Goal: Task Accomplishment & Management: Use online tool/utility

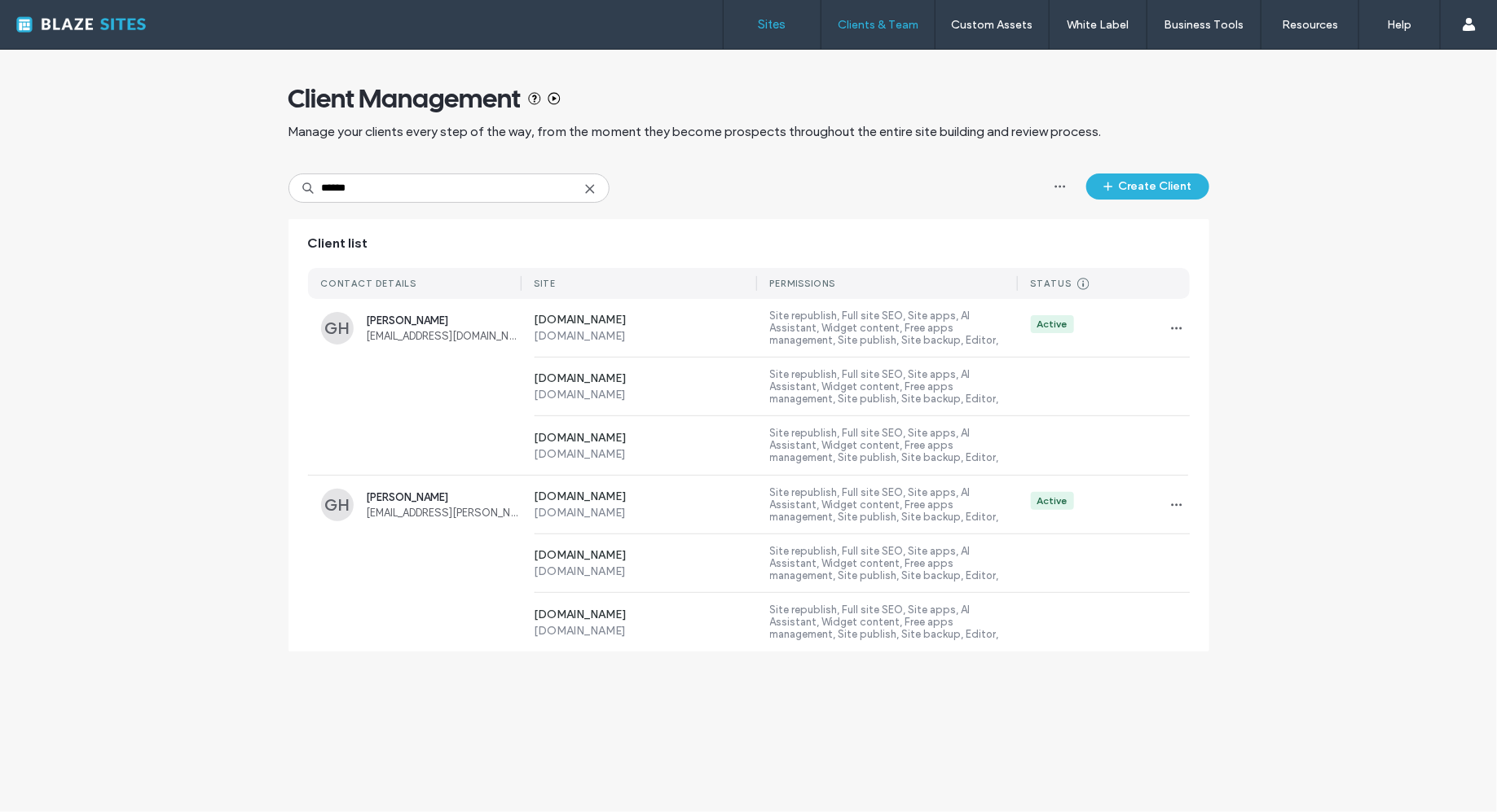
click at [769, 18] on label "Sites" at bounding box center [773, 25] width 28 height 15
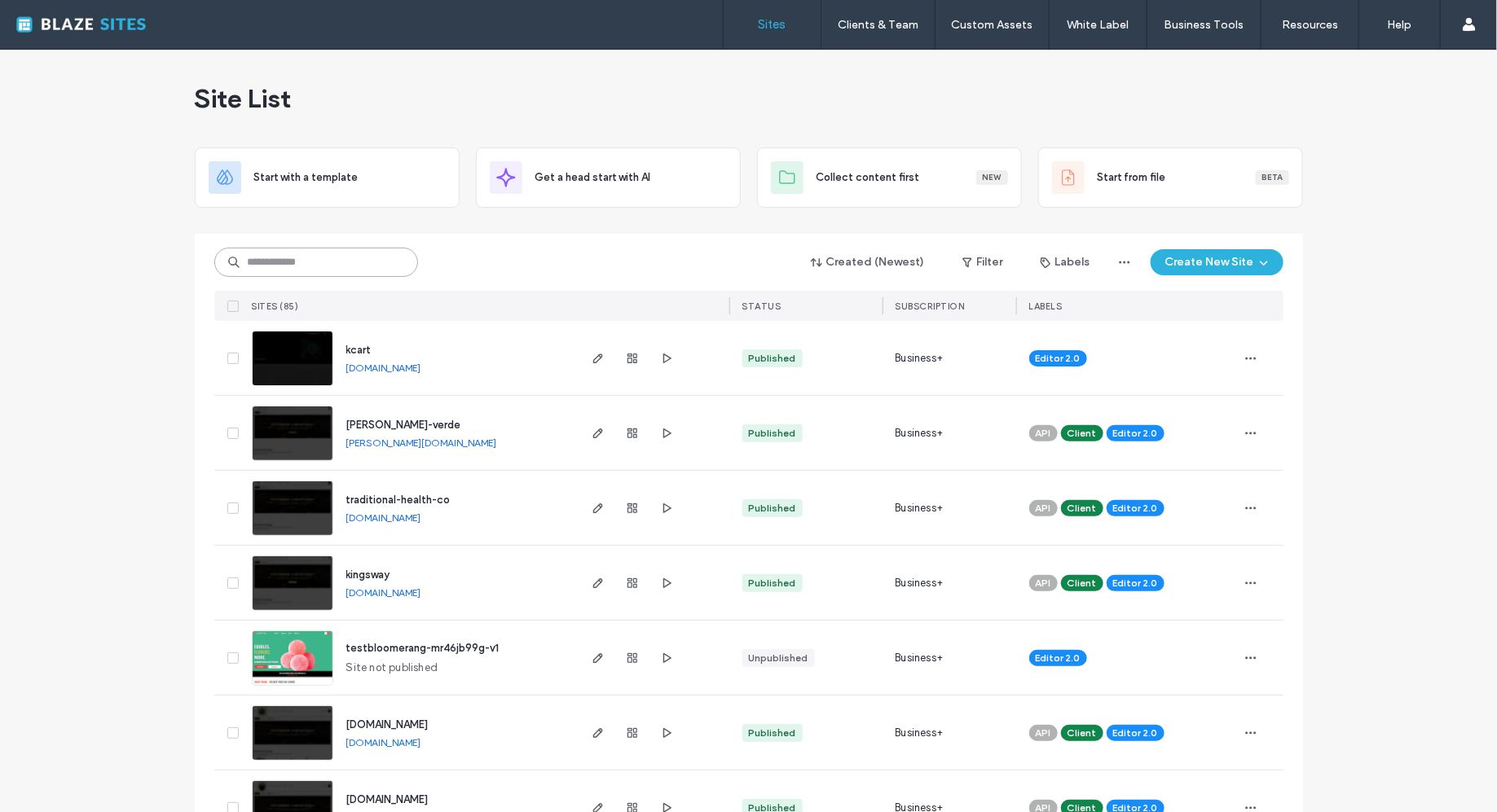
click at [302, 271] on input at bounding box center [316, 262] width 204 height 29
type input "****"
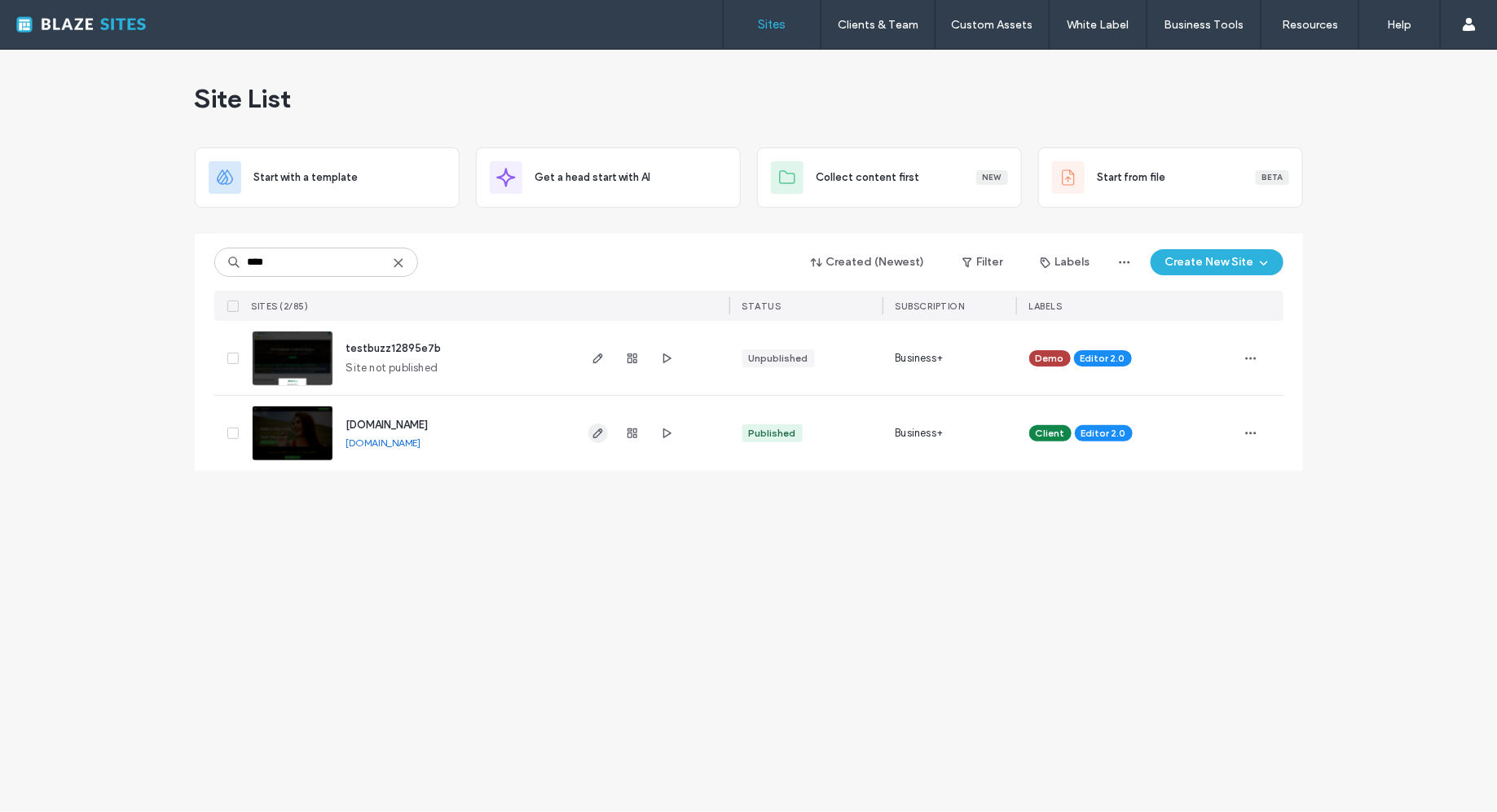
click at [601, 438] on icon "button" at bounding box center [598, 433] width 13 height 13
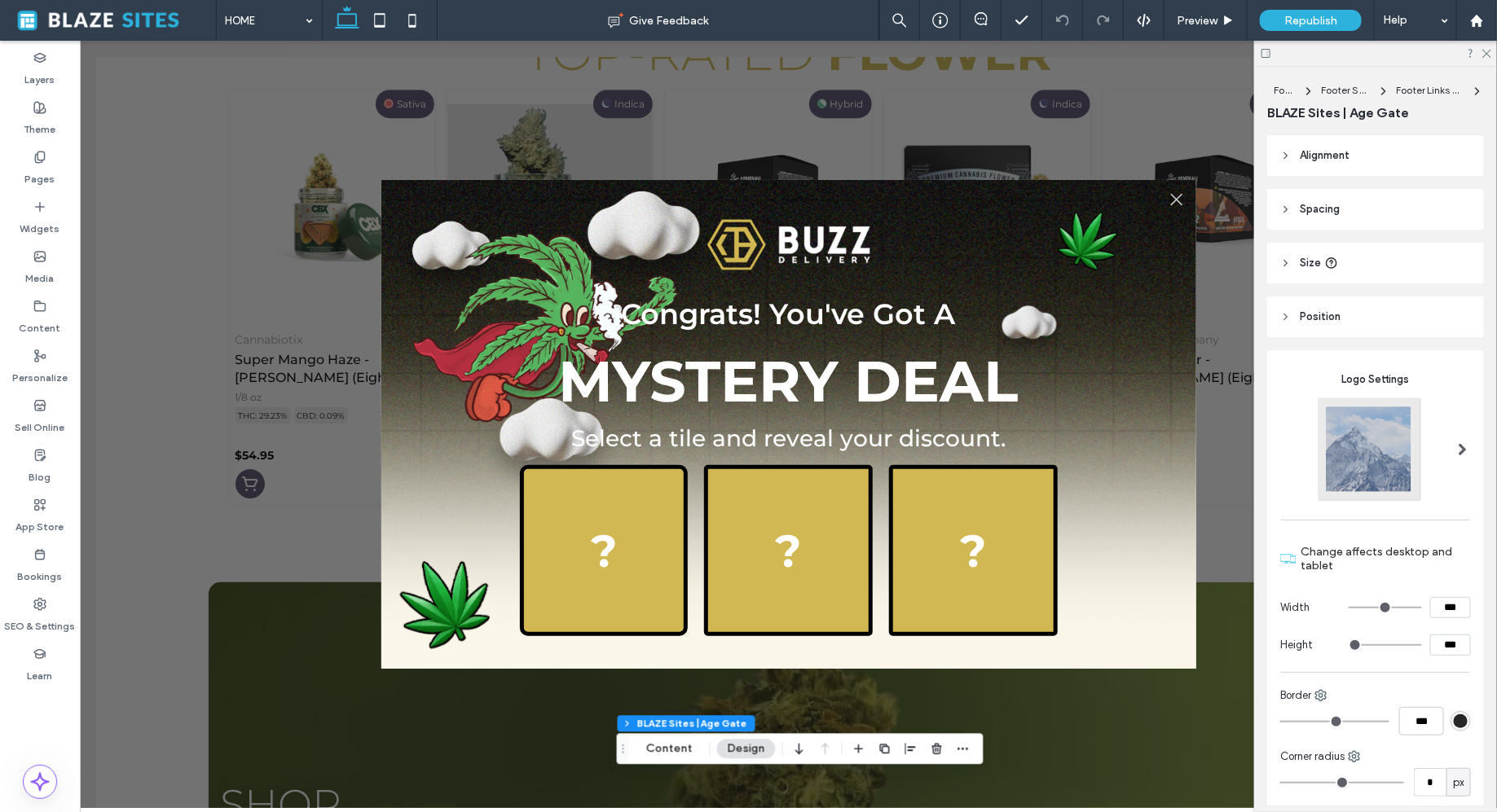
click at [1173, 199] on circle "Close dialog" at bounding box center [1175, 199] width 25 height 25
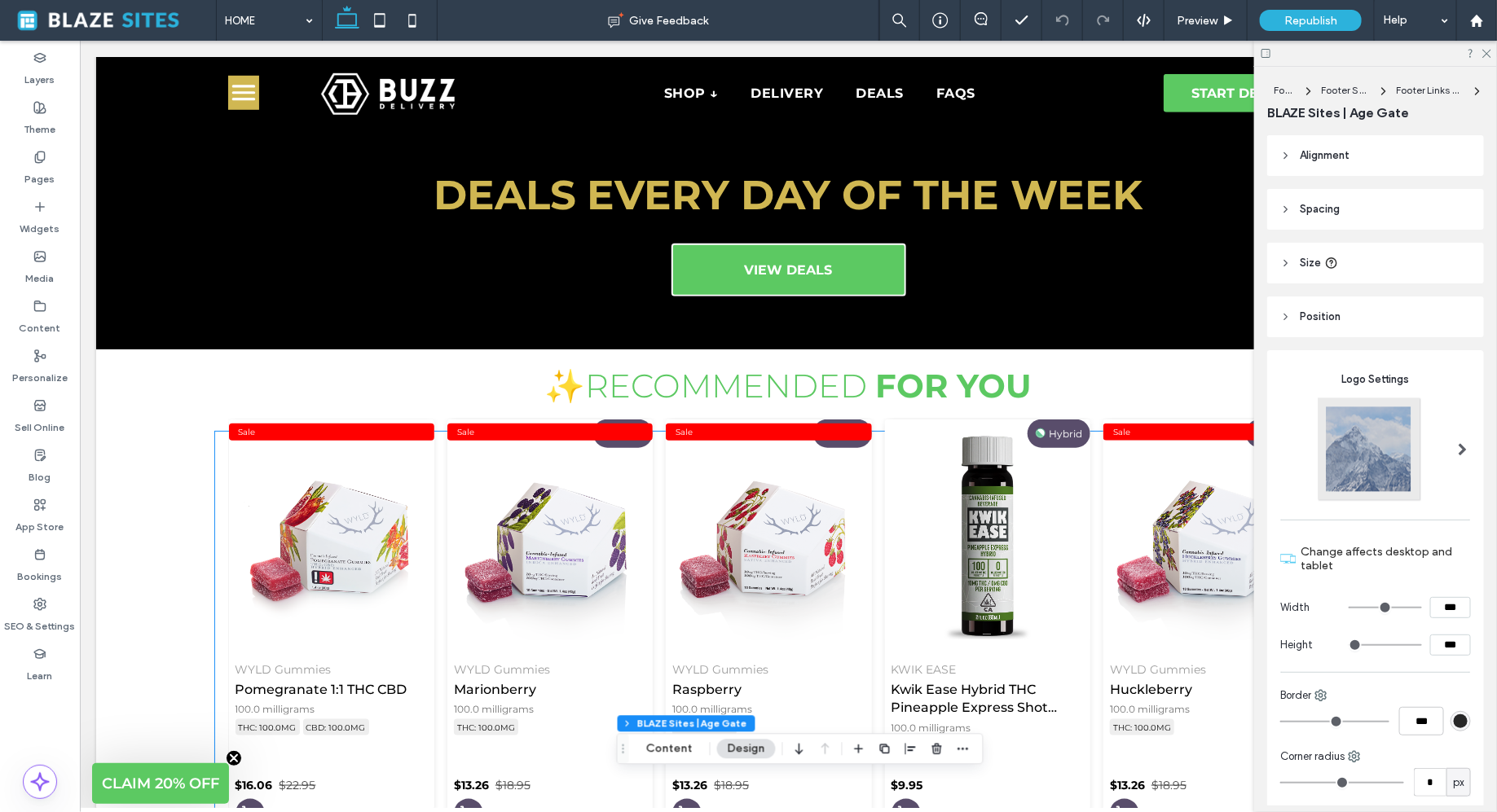
scroll to position [585, 0]
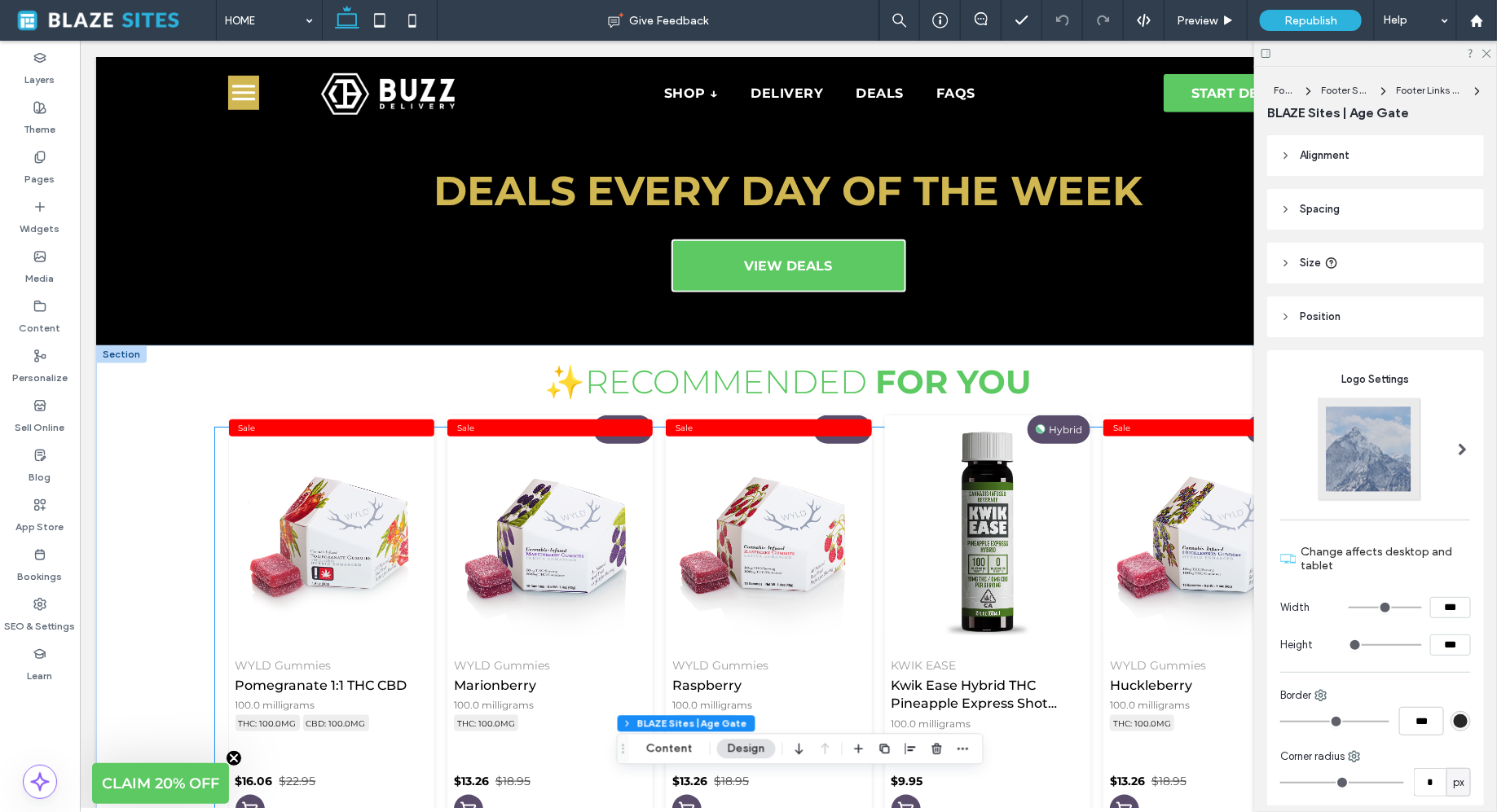
click at [354, 429] on div "Sale" at bounding box center [330, 427] width 206 height 17
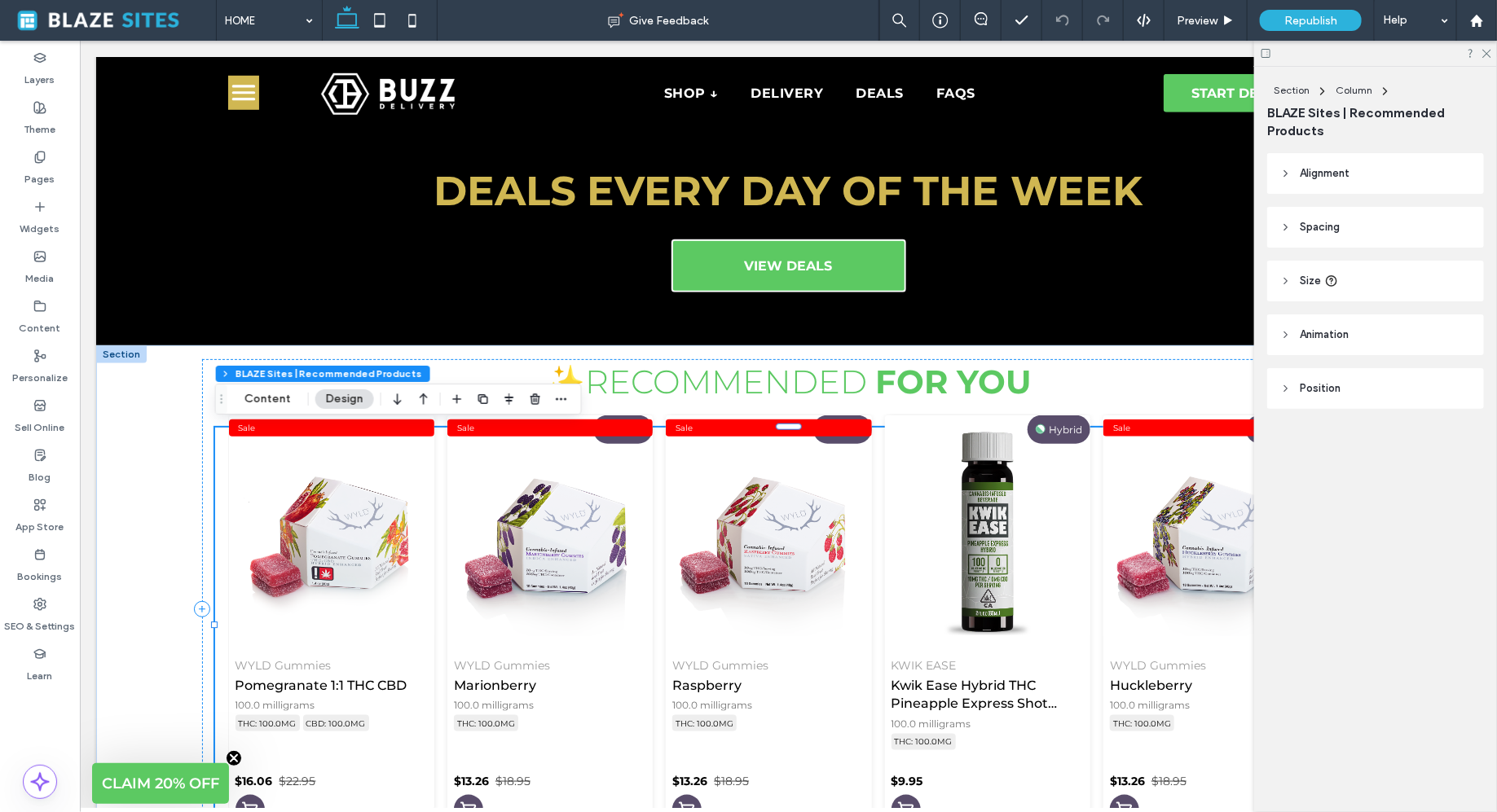
click at [346, 429] on div "Sale" at bounding box center [330, 427] width 206 height 17
click at [568, 396] on span "button" at bounding box center [561, 399] width 20 height 20
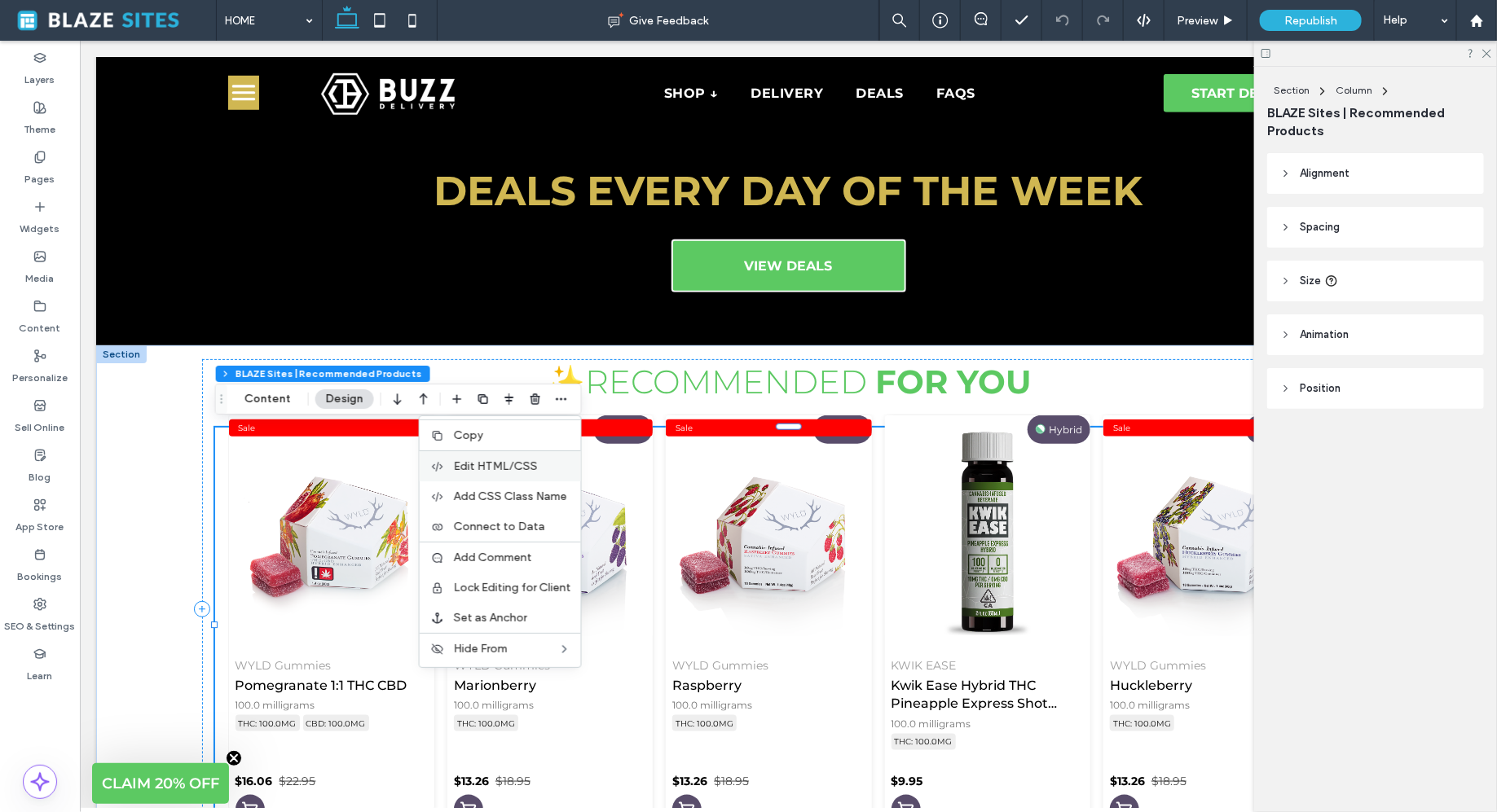
click at [539, 471] on label "Edit HTML/CSS" at bounding box center [512, 466] width 117 height 14
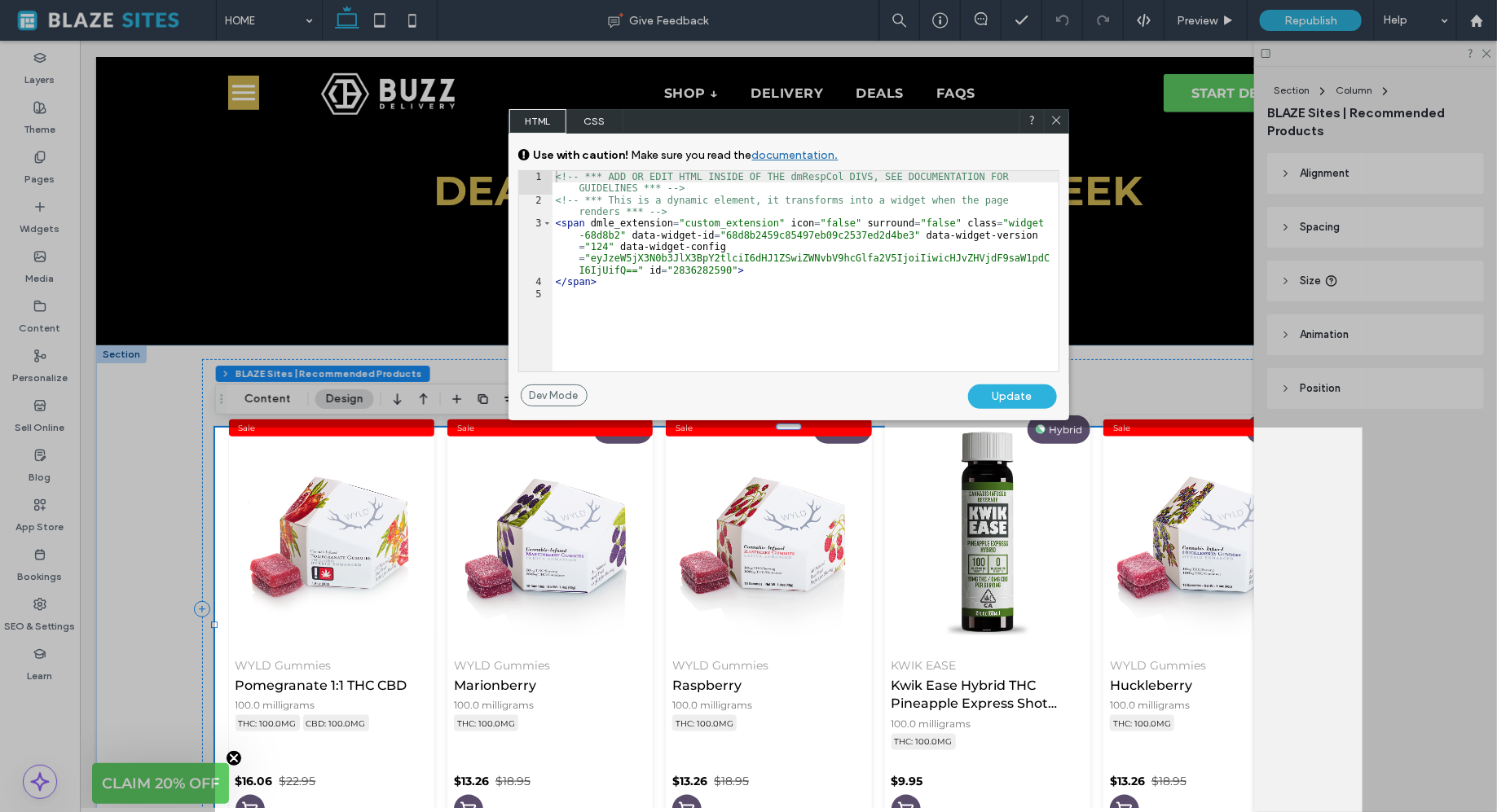
click at [591, 116] on span "CSS" at bounding box center [595, 121] width 57 height 25
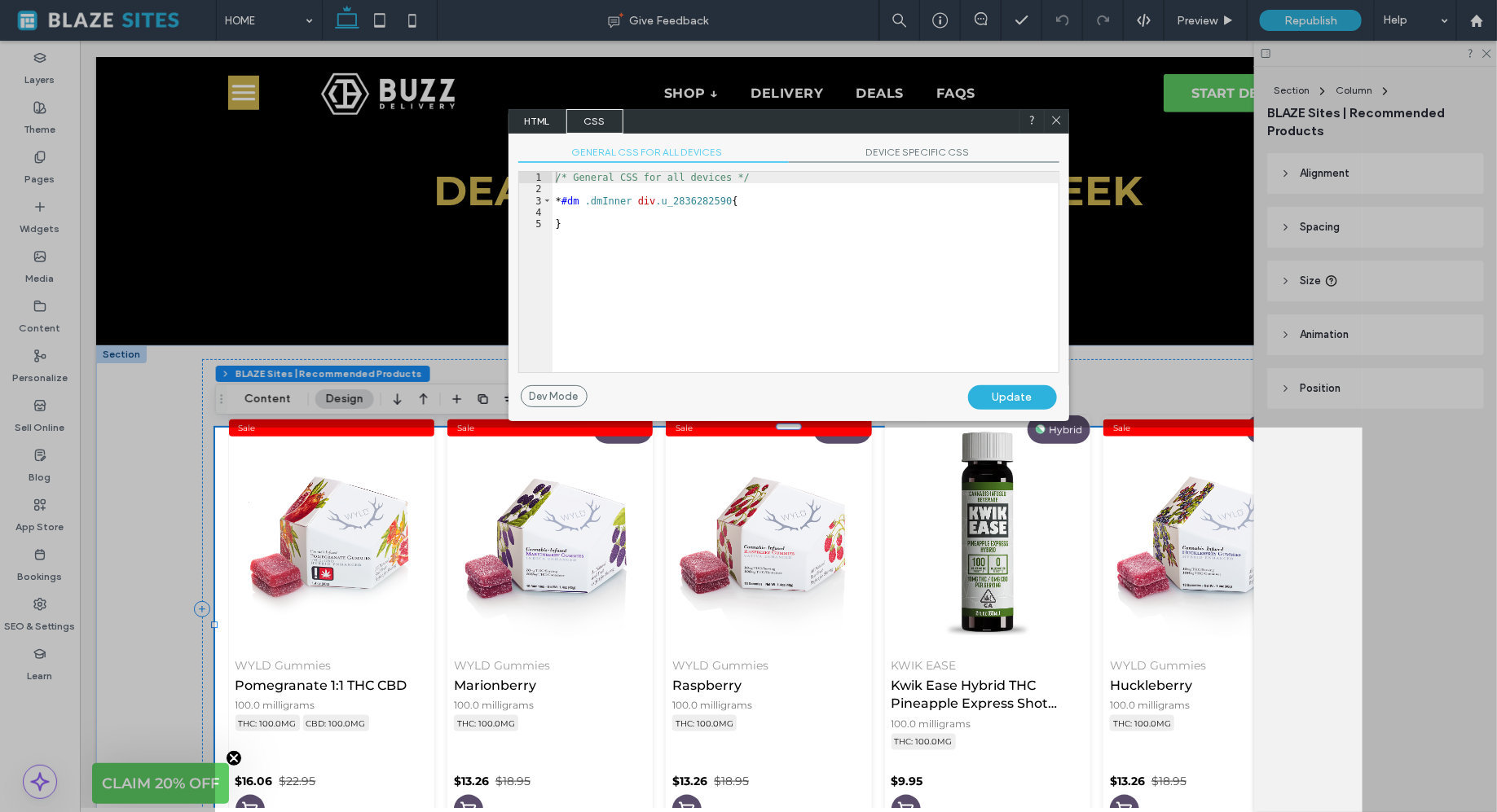
click at [615, 238] on div "/* General CSS for all devices */ * #dm .dmInner div .u_2836282590 { }" at bounding box center [805, 284] width 506 height 224
drag, startPoint x: 730, startPoint y: 202, endPoint x: 542, endPoint y: 196, distance: 188.1
click at [542, 196] on div "** 1 2 3 4 5 /* General CSS for all devices */ * #dm .dmInner div .u_2836282590…" at bounding box center [788, 272] width 541 height 202
paste textarea
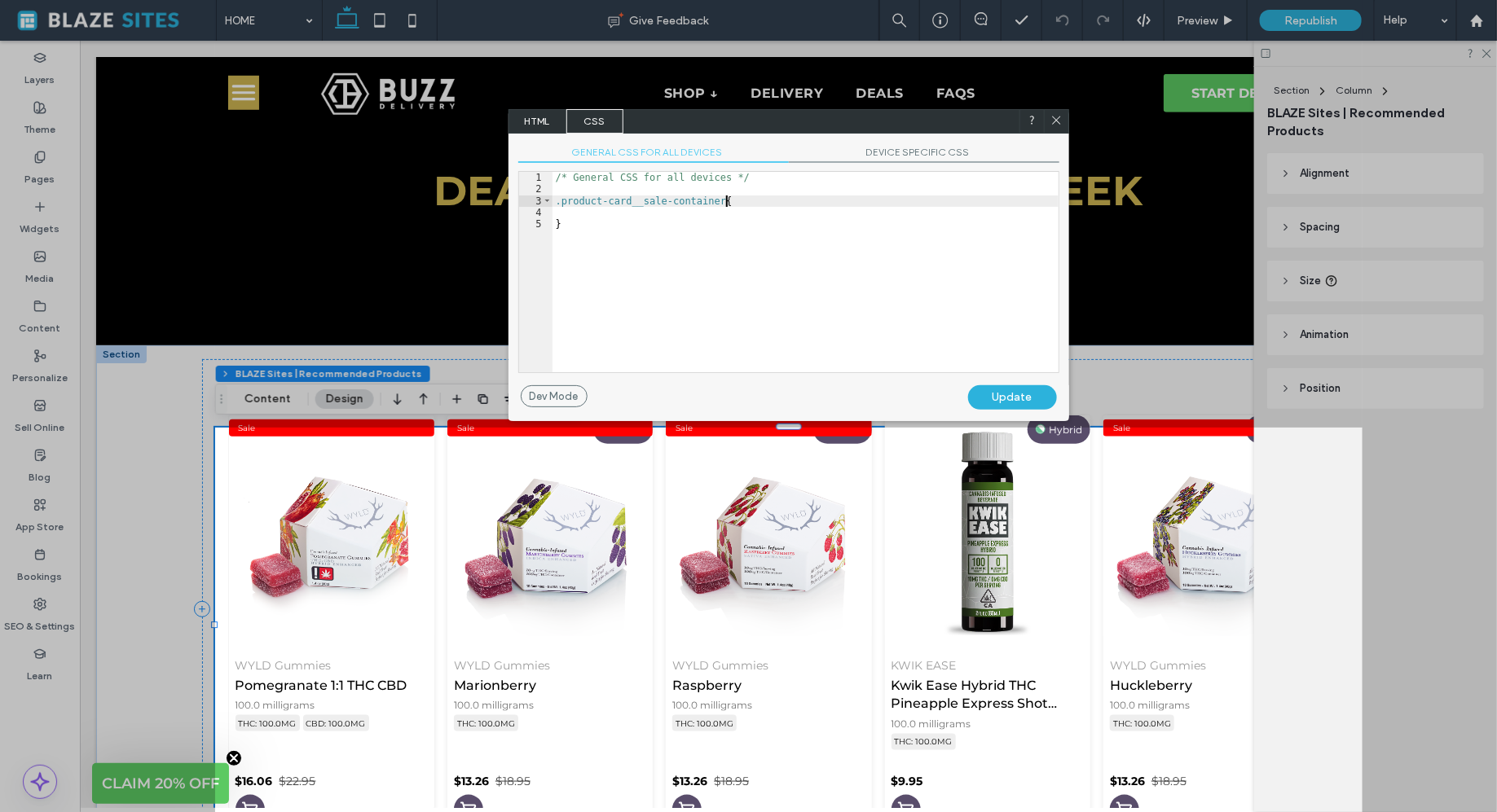
click at [687, 217] on div "/* General CSS for all devices */ .product-card__sale-container { }" at bounding box center [805, 284] width 506 height 224
type textarea "**"
click at [718, 298] on div "/* General CSS for all devices */ .product-card__sale-container { width : 50 px…" at bounding box center [805, 284] width 506 height 224
click at [1013, 391] on div "Update" at bounding box center [1012, 397] width 88 height 25
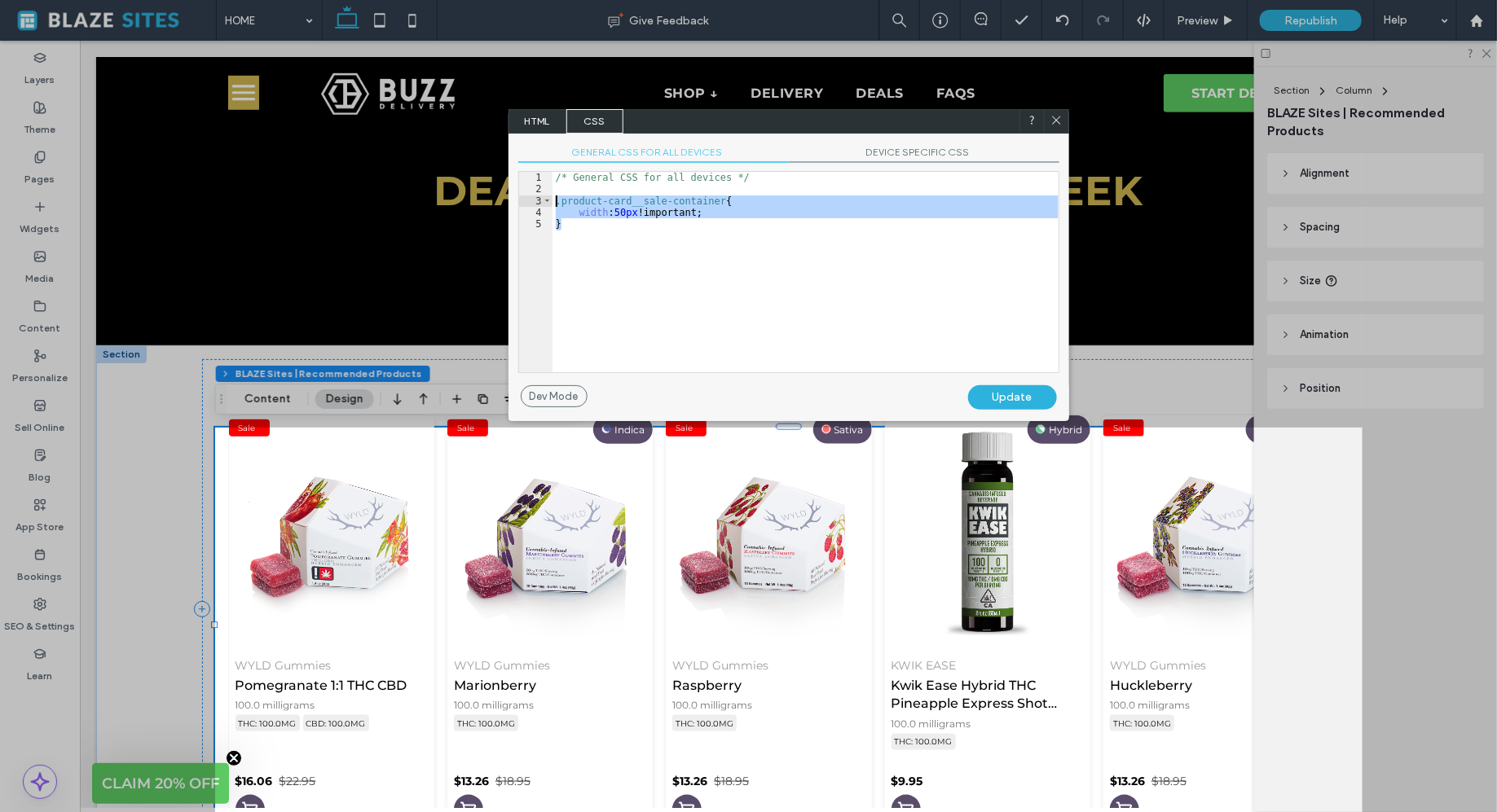
drag, startPoint x: 572, startPoint y: 229, endPoint x: 535, endPoint y: 204, distance: 44.7
click at [535, 204] on div "** 1 2 3 4 5 /* General CSS for all devices */ .product-card__sale-container { …" at bounding box center [788, 272] width 541 height 202
click at [1059, 117] on use at bounding box center [1056, 120] width 8 height 8
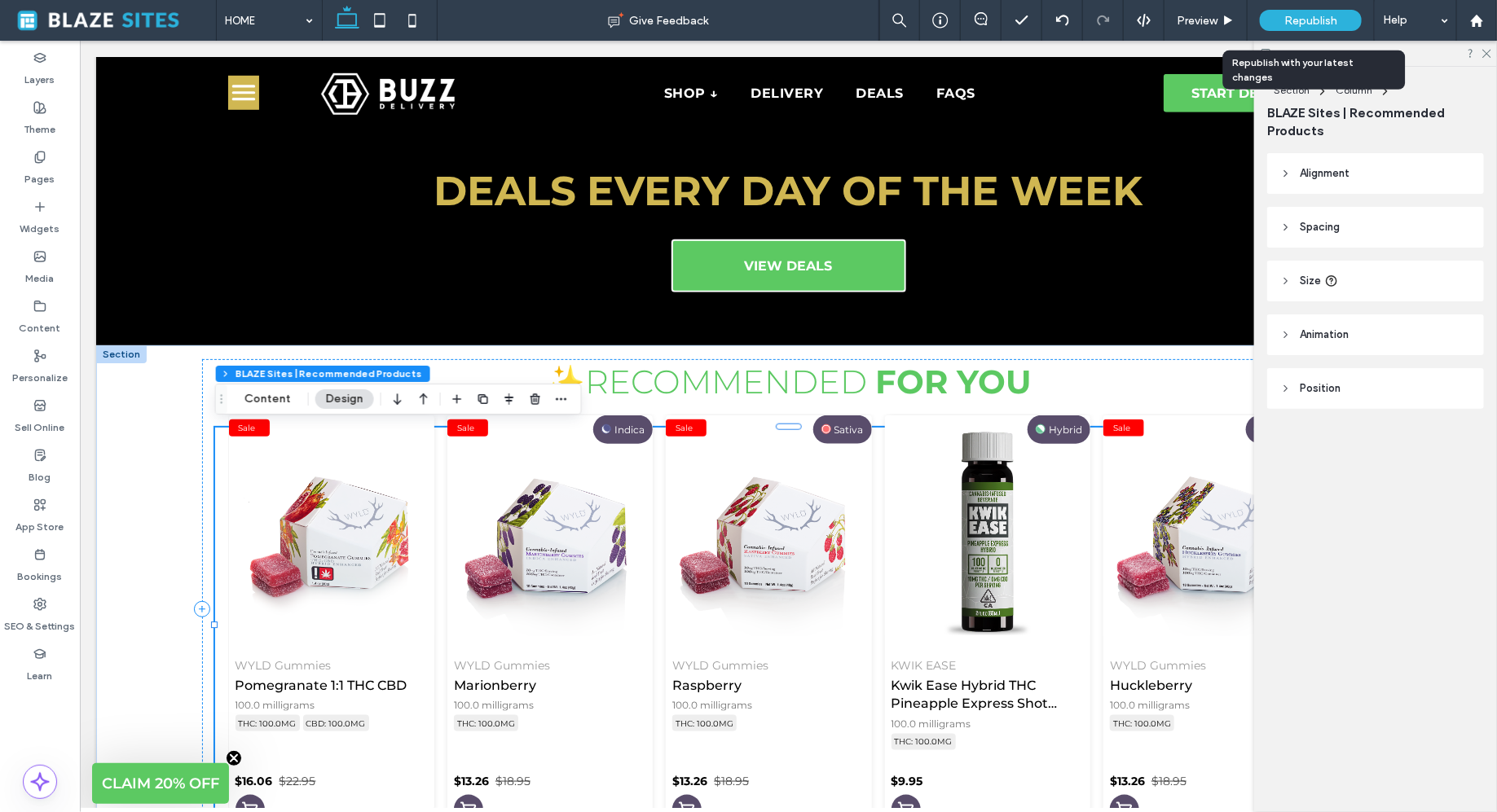
click at [1327, 25] on span "Republish" at bounding box center [1310, 20] width 53 height 14
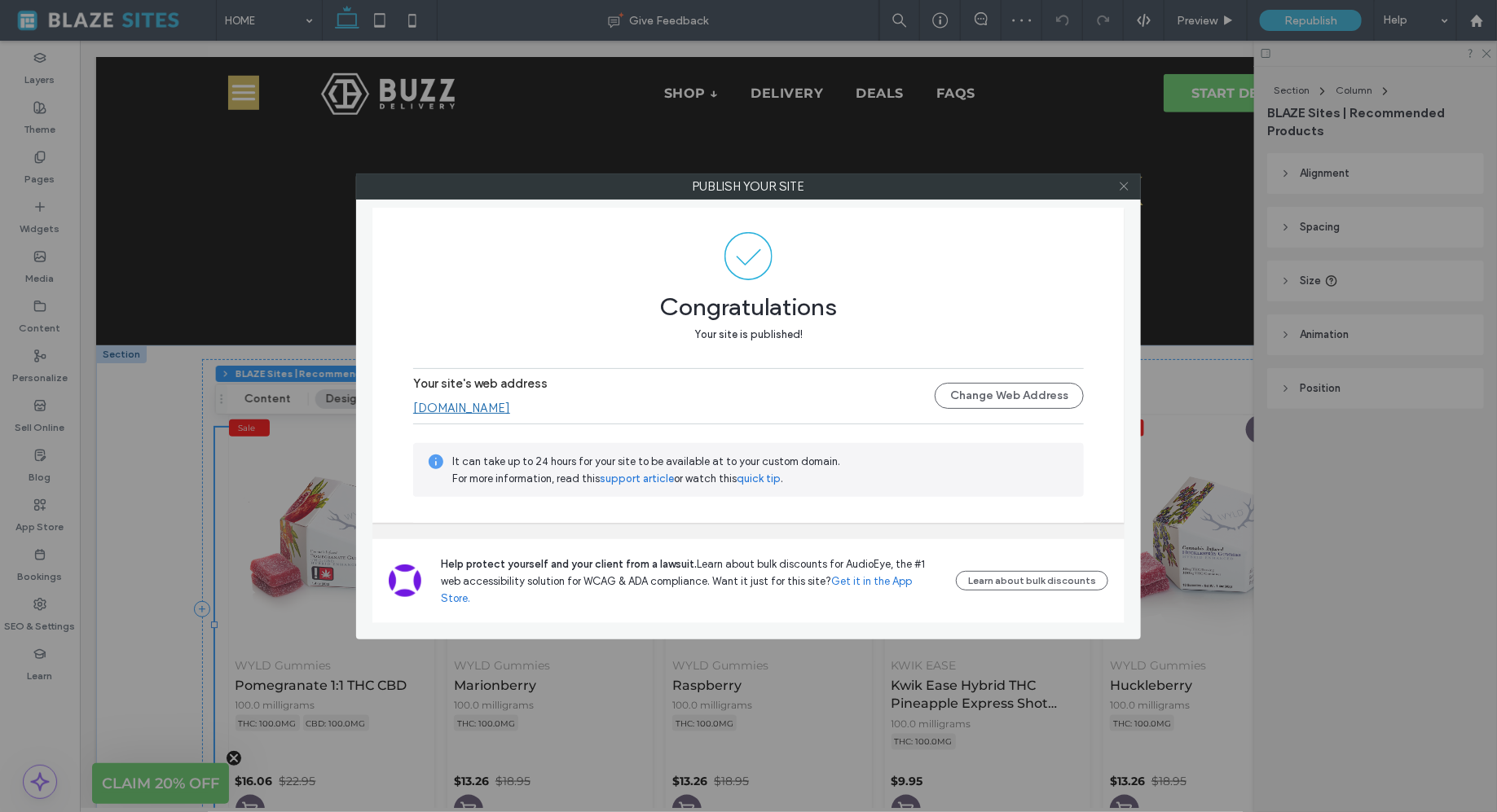
click at [1127, 183] on use at bounding box center [1123, 187] width 8 height 8
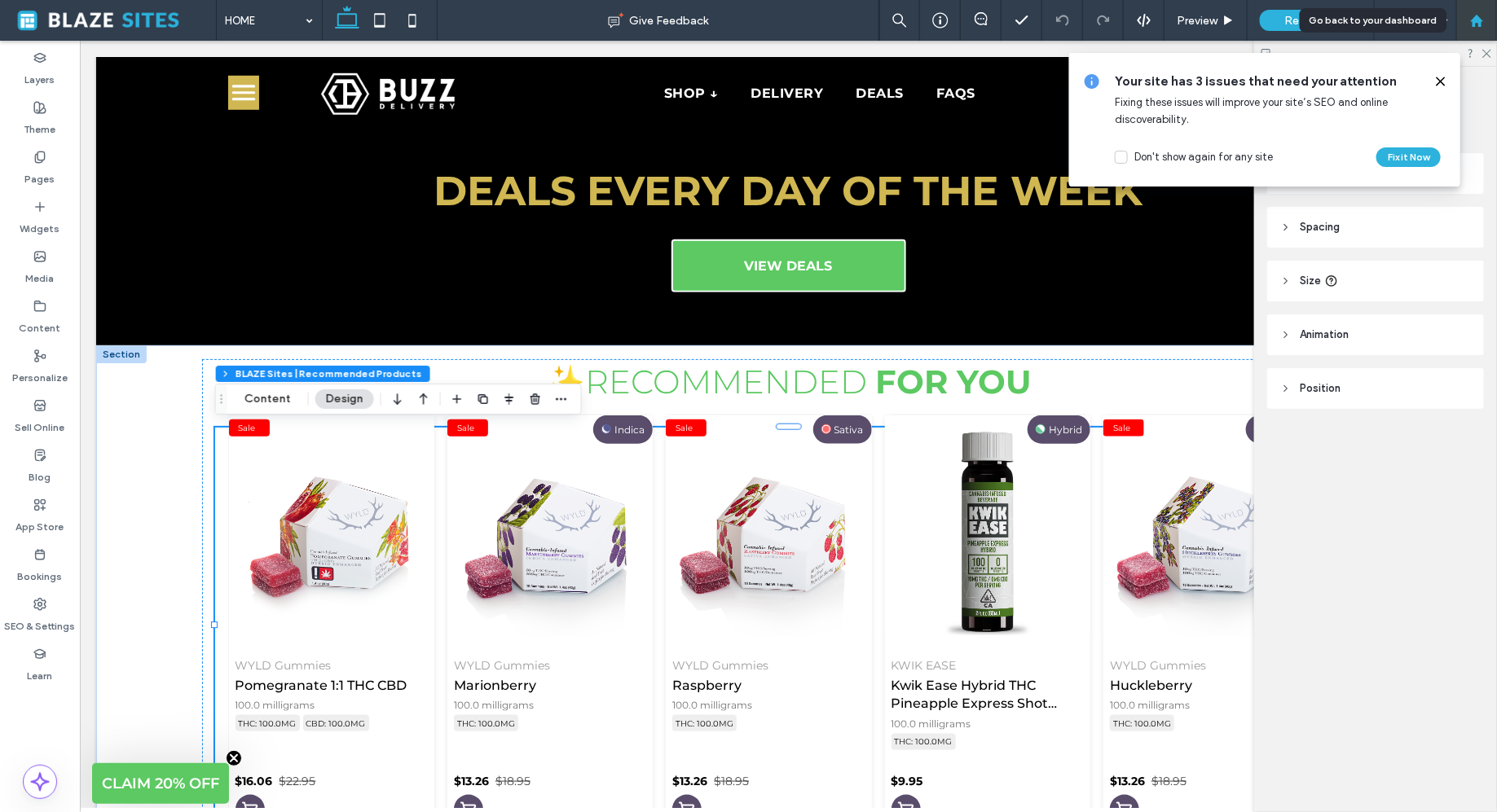
click at [1492, 22] on div at bounding box center [1477, 20] width 39 height 14
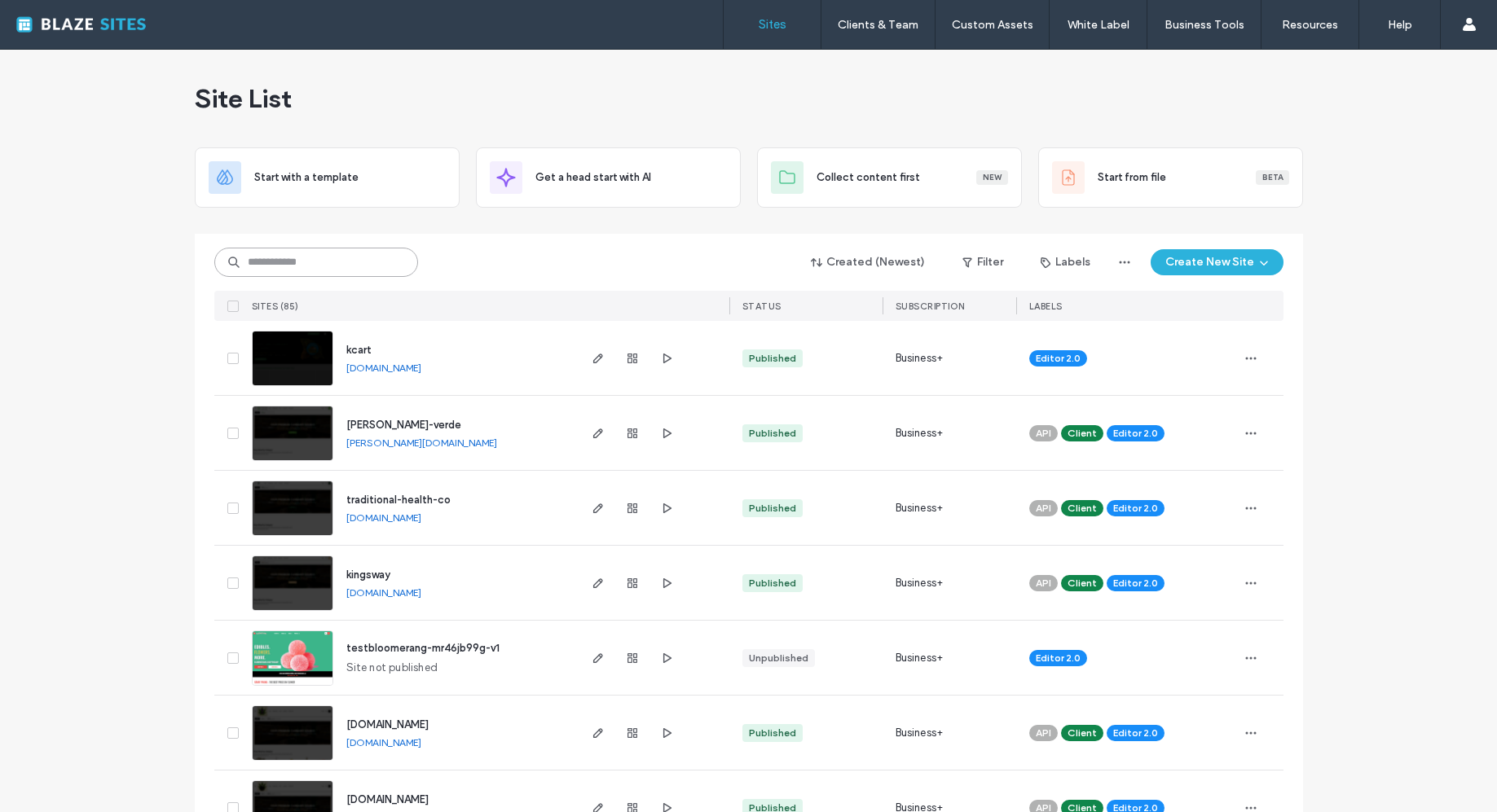
click at [311, 273] on input at bounding box center [316, 262] width 204 height 29
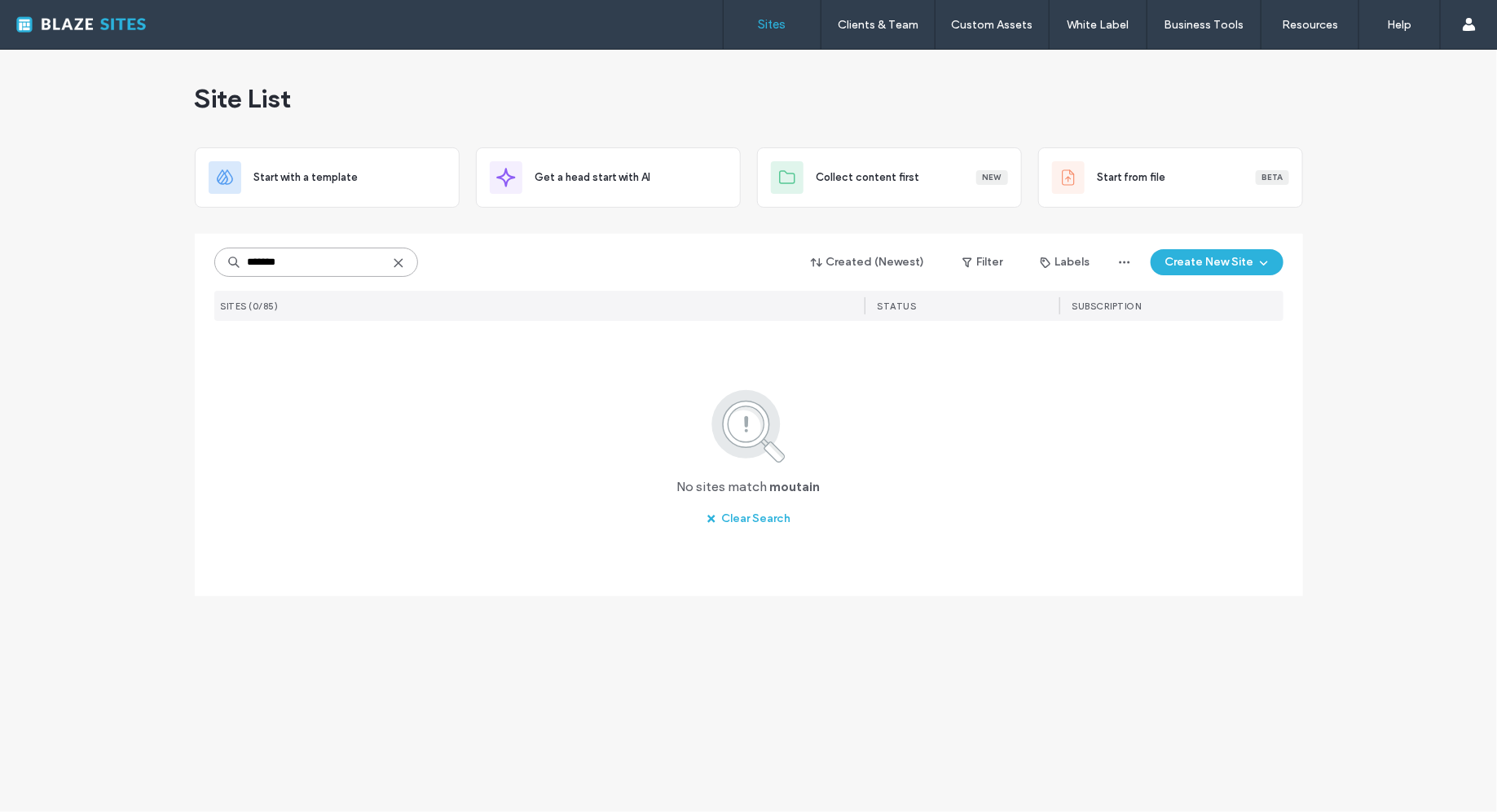
click at [349, 252] on input "*******" at bounding box center [316, 262] width 204 height 29
click at [308, 265] on input "*******" at bounding box center [316, 262] width 204 height 29
type input "********"
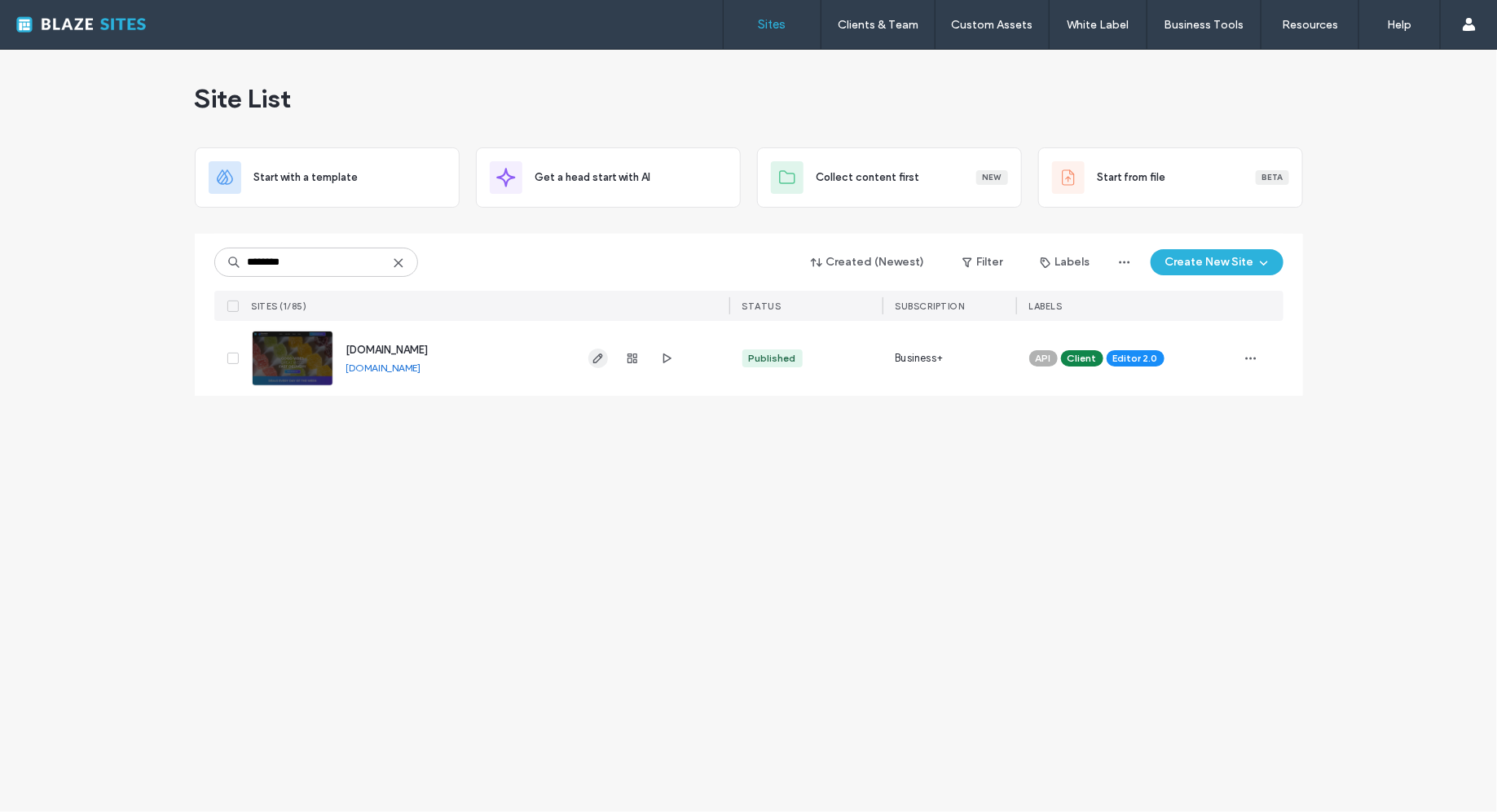
click at [598, 361] on use "button" at bounding box center [597, 359] width 10 height 10
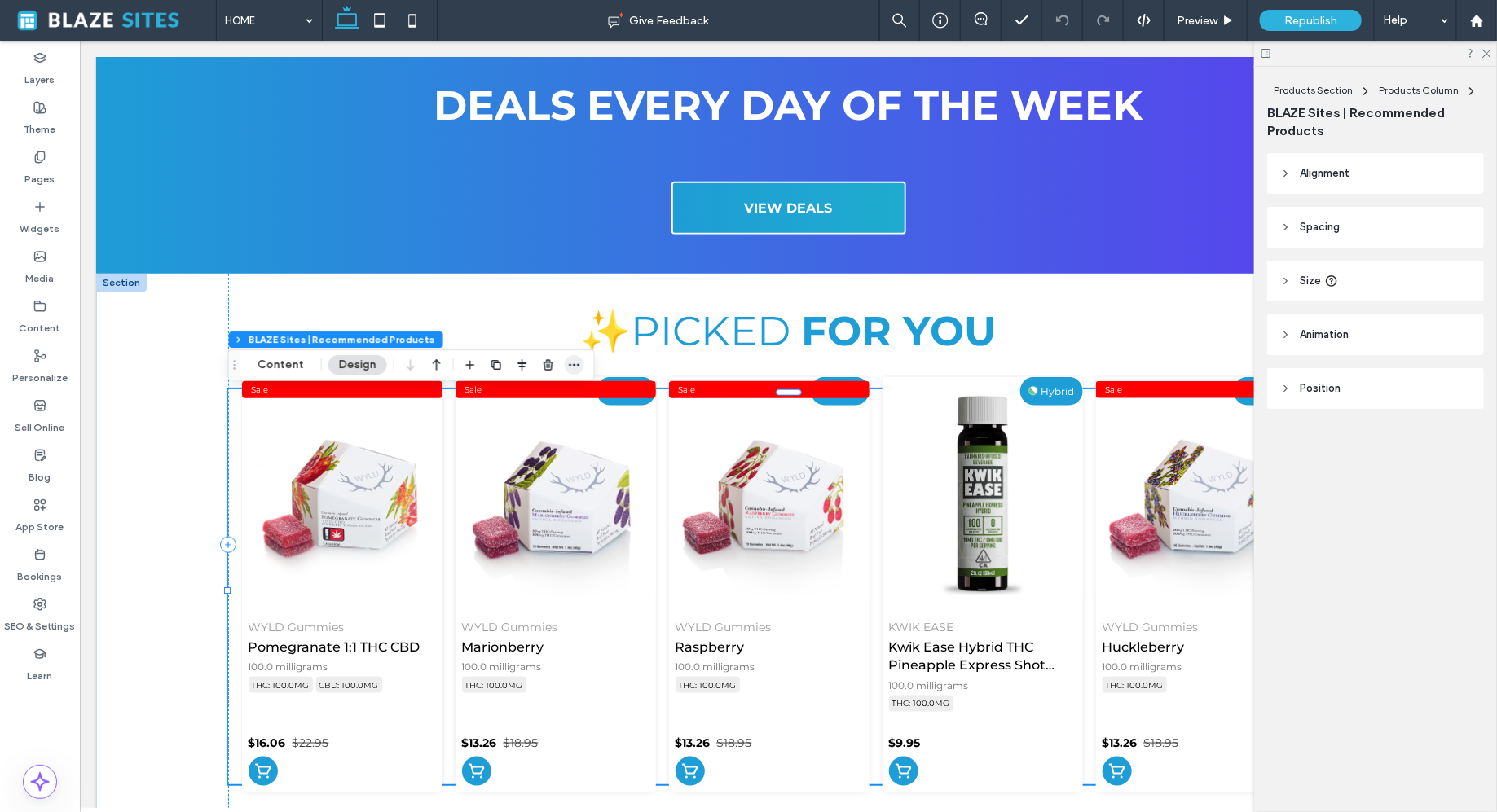
click at [569, 363] on icon "button" at bounding box center [574, 365] width 13 height 13
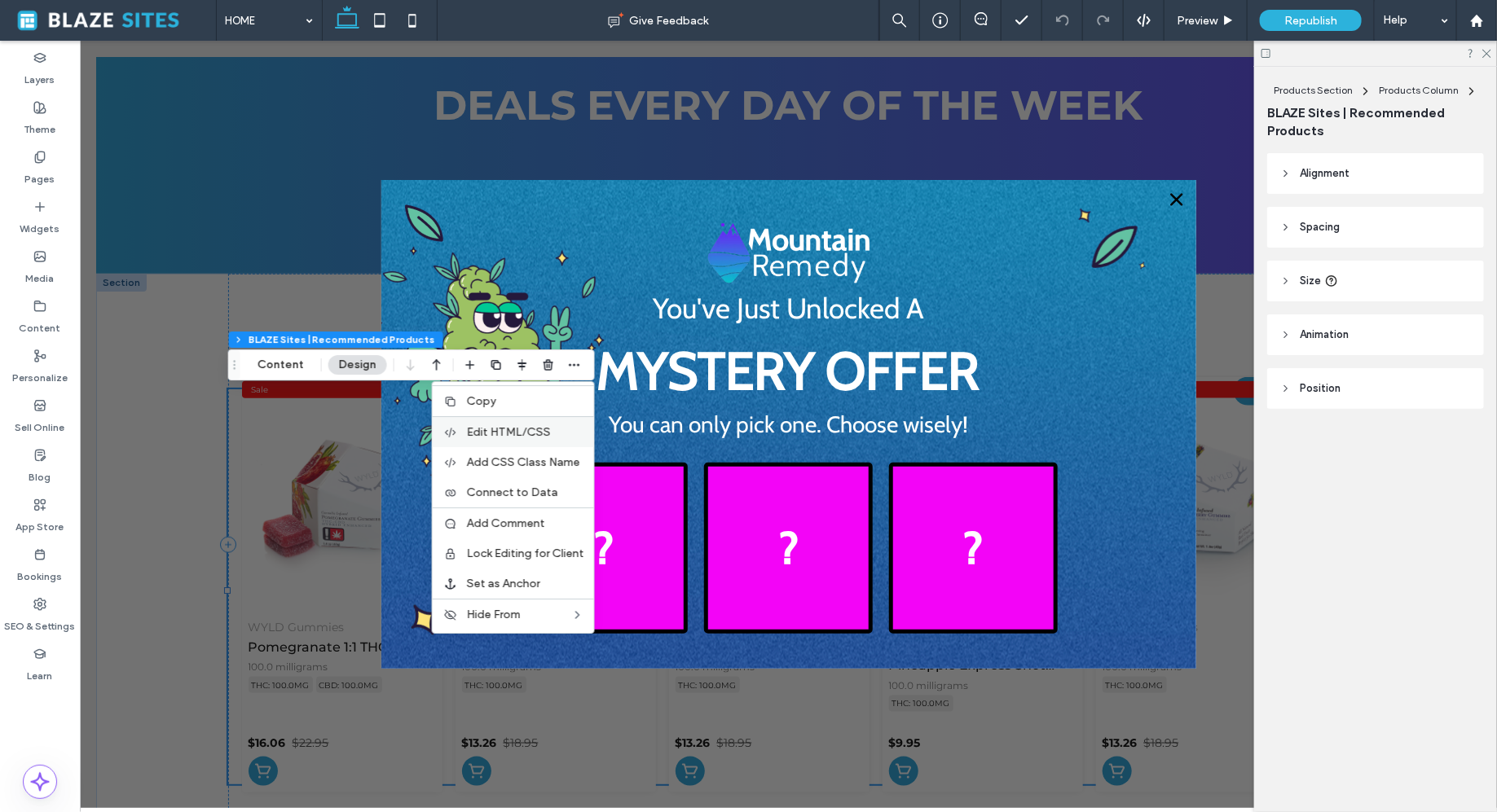
click at [519, 446] on div "Edit HTML/CSS" at bounding box center [513, 432] width 161 height 31
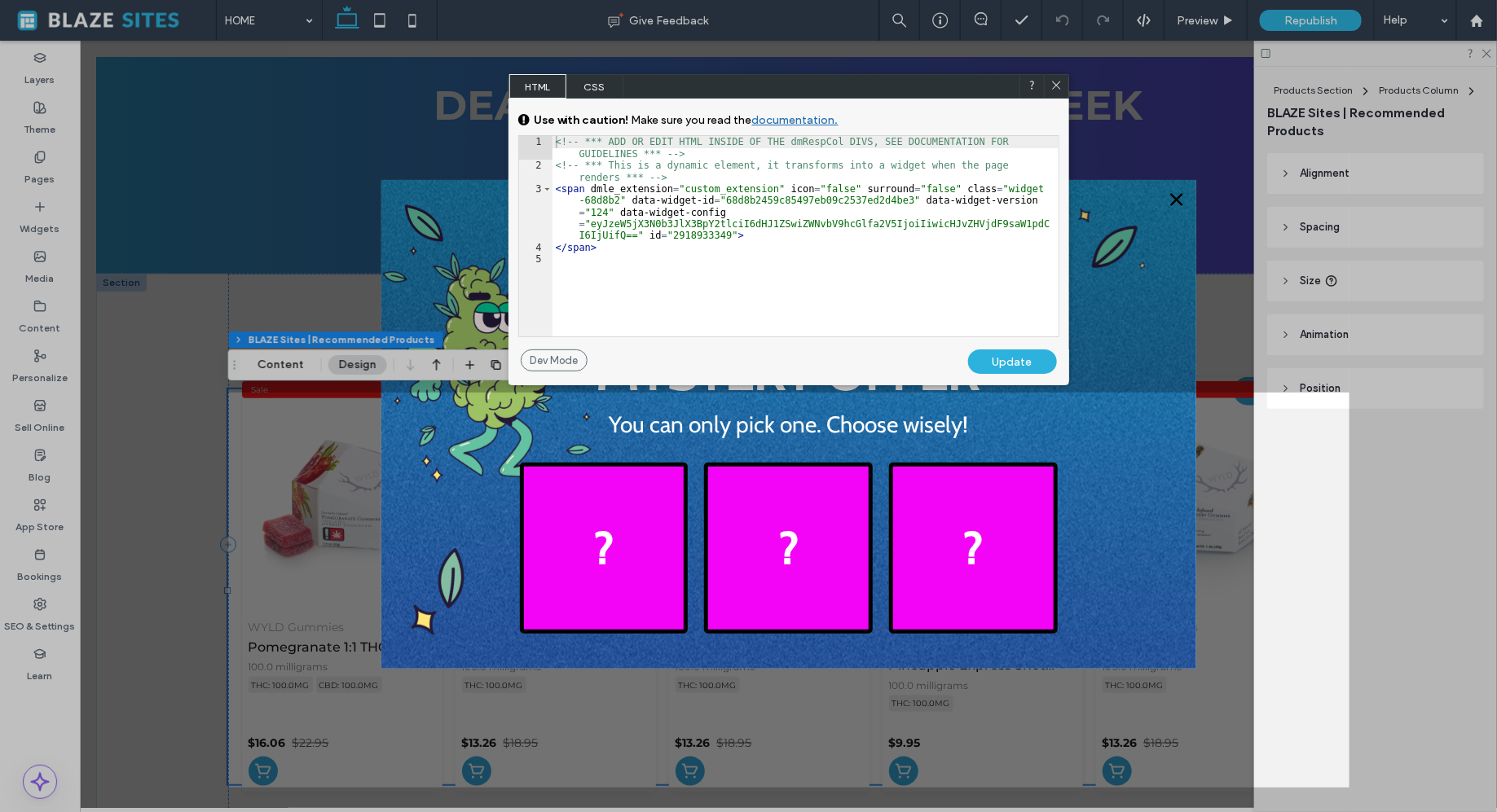
click at [592, 84] on span "CSS" at bounding box center [595, 86] width 57 height 25
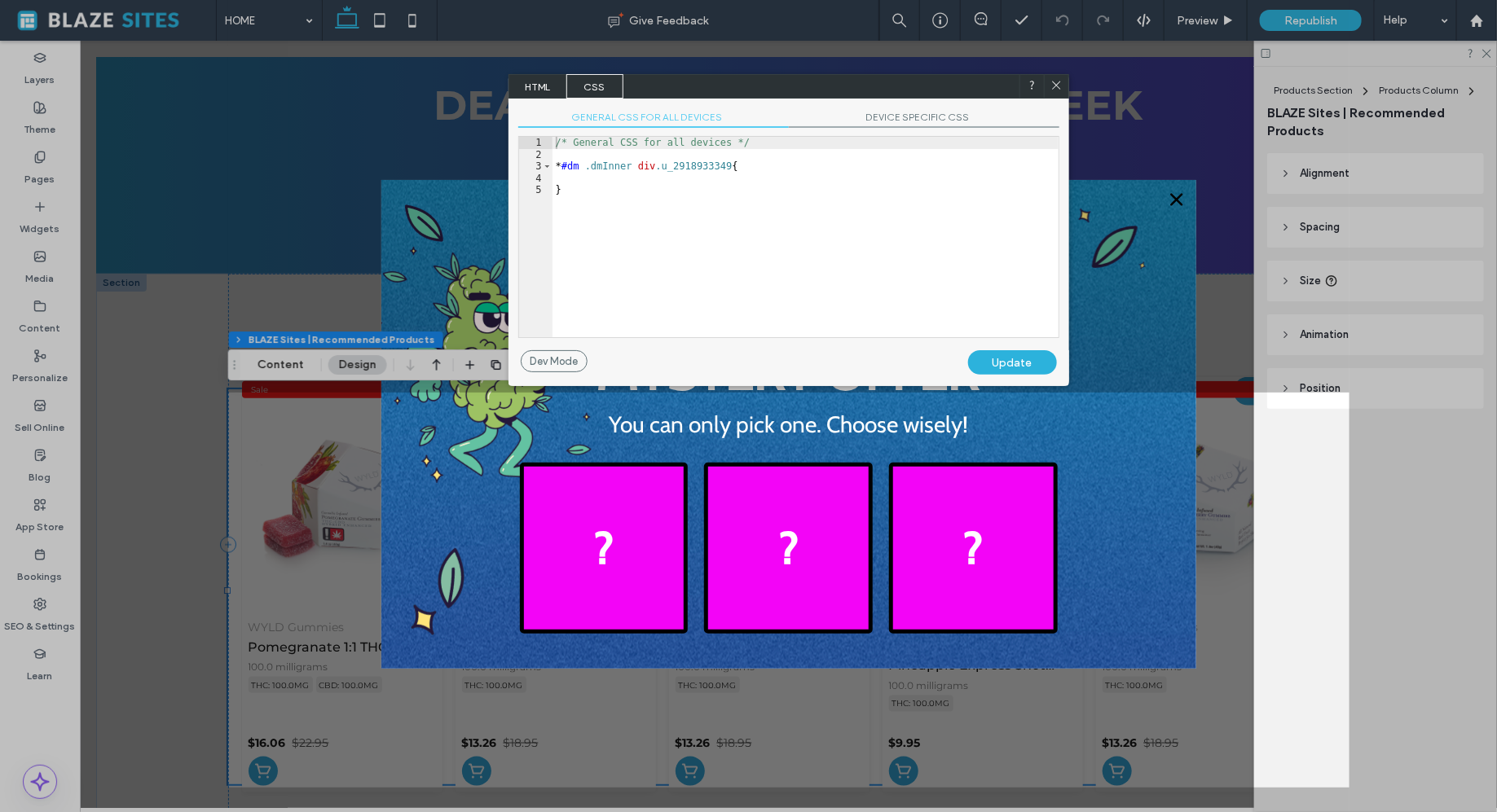
scroll to position [2, 0]
drag, startPoint x: 568, startPoint y: 192, endPoint x: 524, endPoint y: 166, distance: 51.1
click at [524, 166] on div "** 1 2 3 4 5 /* General CSS for all devices */ * #dm .dmInner div .u_2918933349…" at bounding box center [788, 237] width 541 height 202
click at [716, 226] on div "/* General CSS for all devices */ .product-card__sale-container { width : 50 px…" at bounding box center [805, 248] width 506 height 224
click at [1001, 359] on div "Update" at bounding box center [1012, 363] width 88 height 25
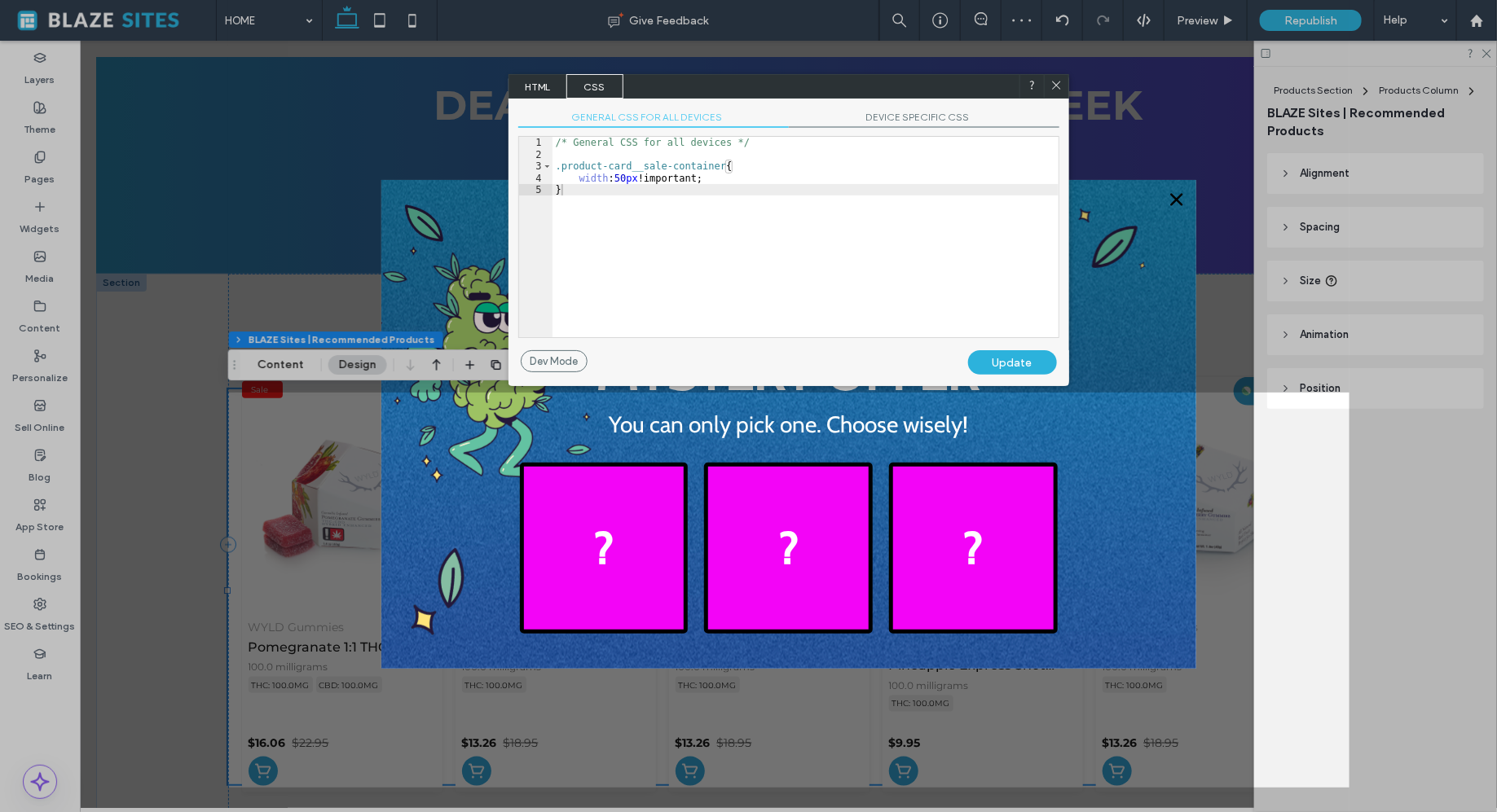
click at [1055, 84] on use at bounding box center [1056, 85] width 8 height 8
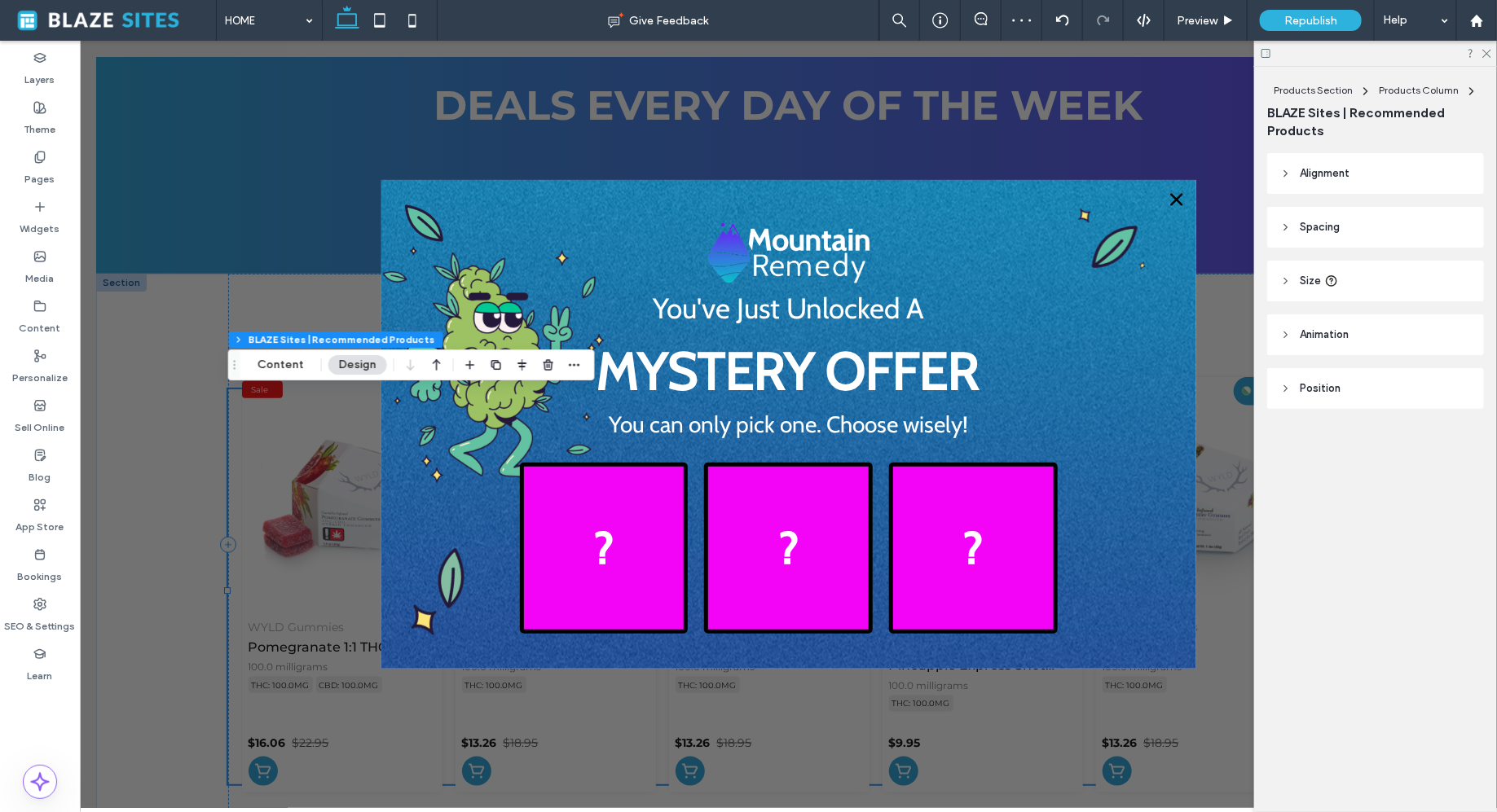
click at [1178, 203] on circle "Close dialog" at bounding box center [1175, 199] width 25 height 25
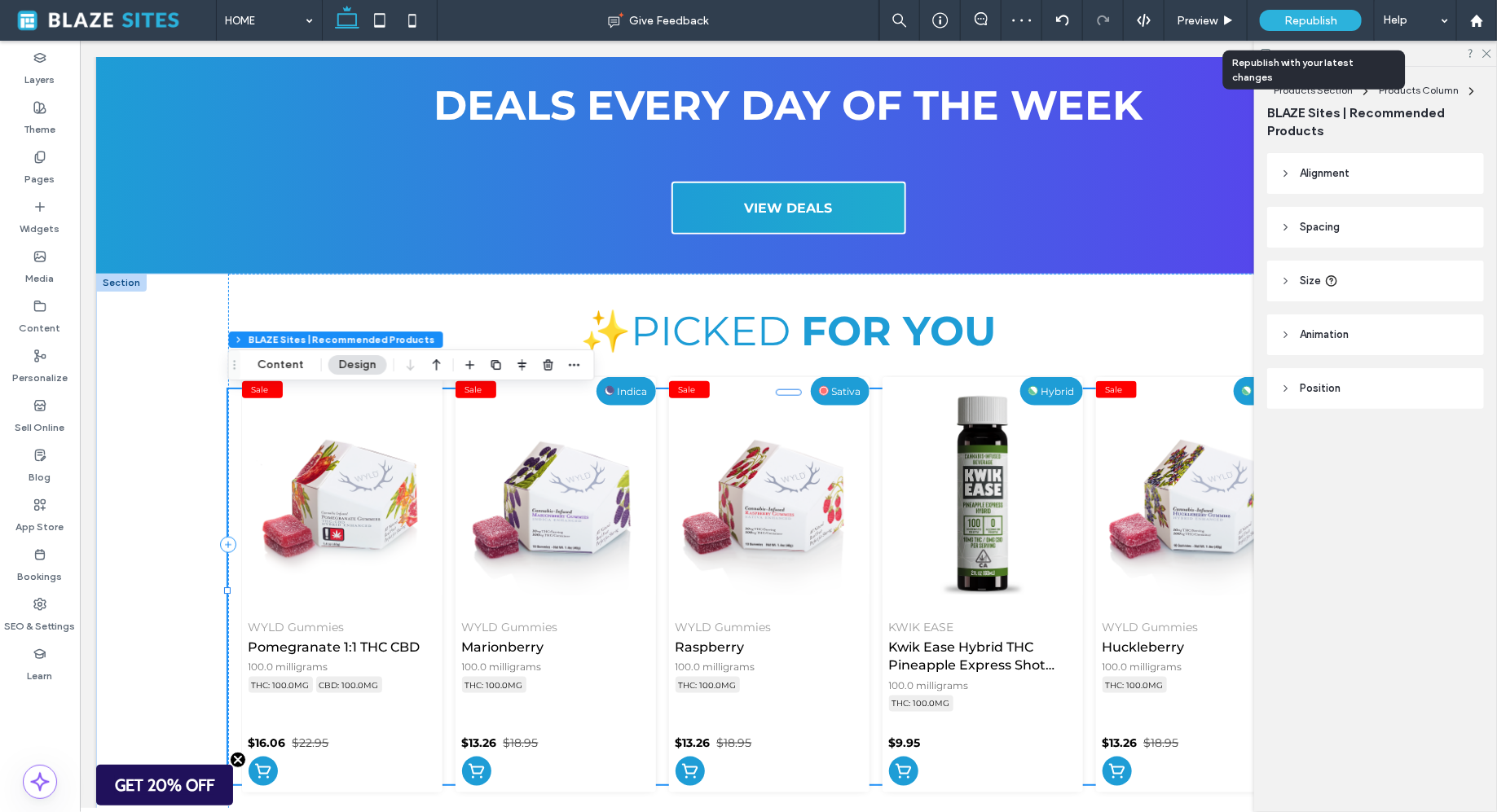
click at [1310, 22] on span "Republish" at bounding box center [1310, 20] width 53 height 14
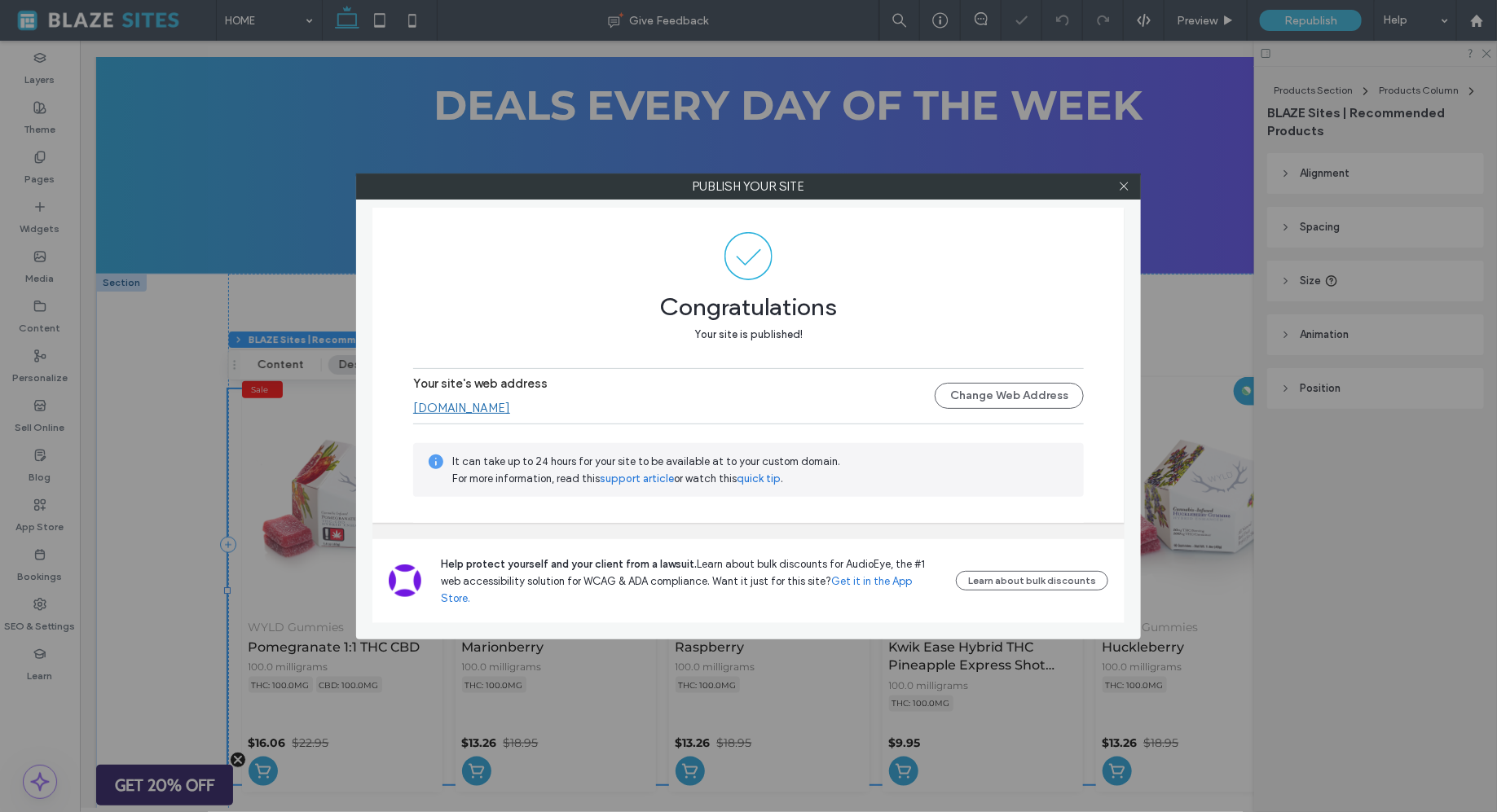
click at [499, 415] on link "[DOMAIN_NAME]" at bounding box center [461, 408] width 97 height 15
